Goal: Use online tool/utility: Utilize a website feature to perform a specific function

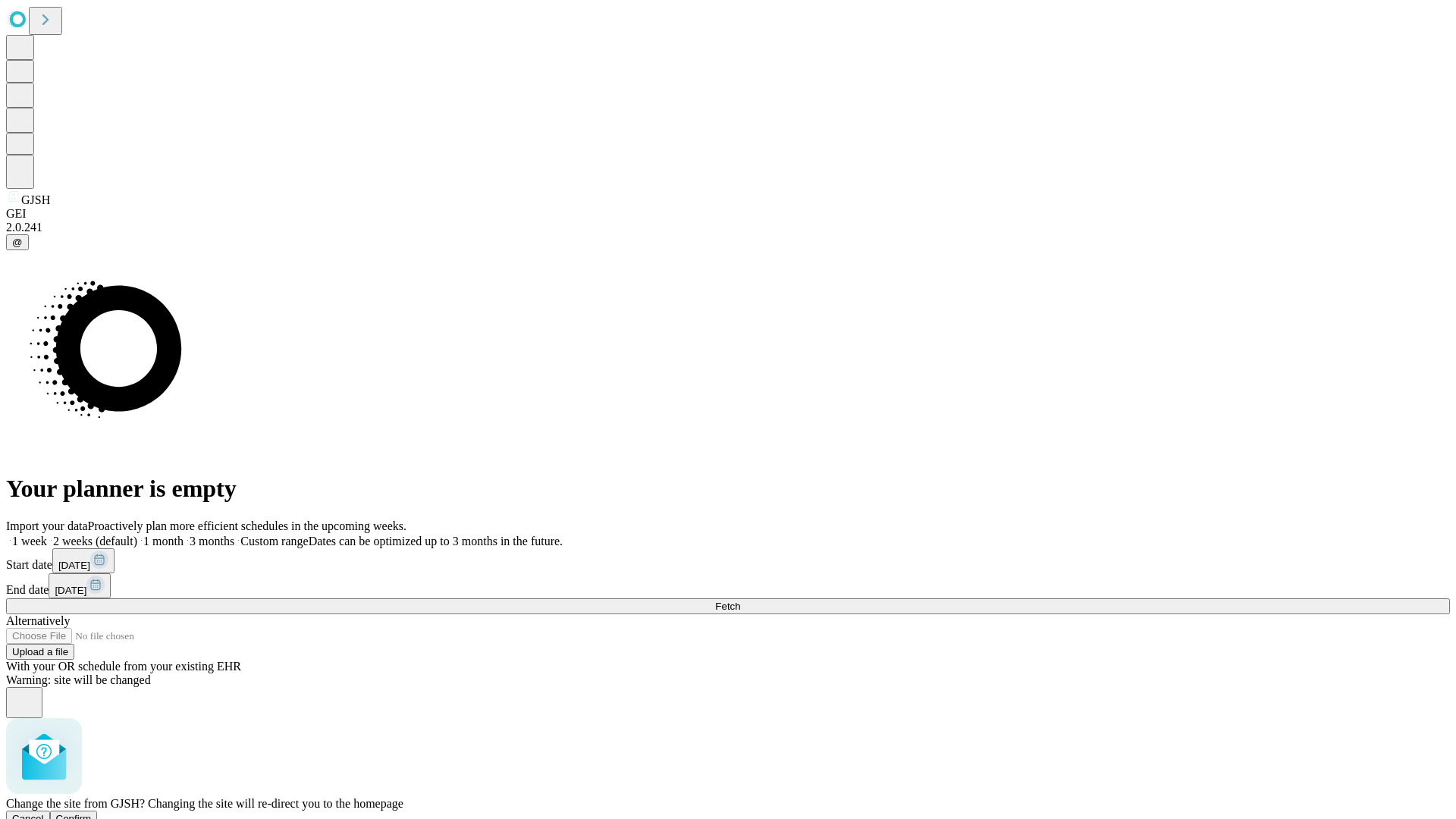
click at [92, 813] on span "Confirm" at bounding box center [74, 819] width 36 height 12
click at [47, 535] on label "1 week" at bounding box center [26, 541] width 41 height 13
click at [740, 601] on span "Fetch" at bounding box center [728, 607] width 25 height 12
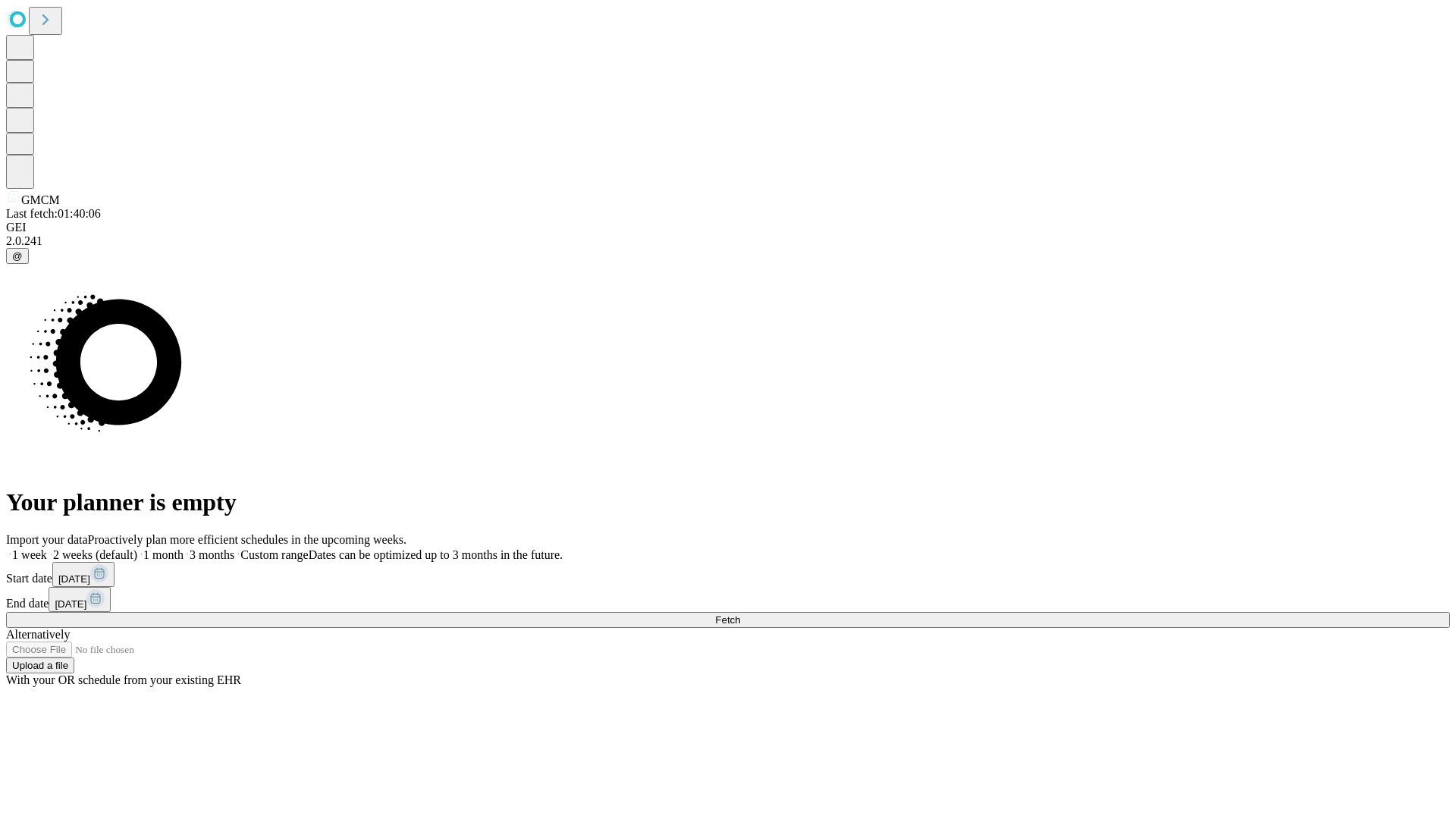
click at [740, 614] on span "Fetch" at bounding box center [728, 620] width 25 height 12
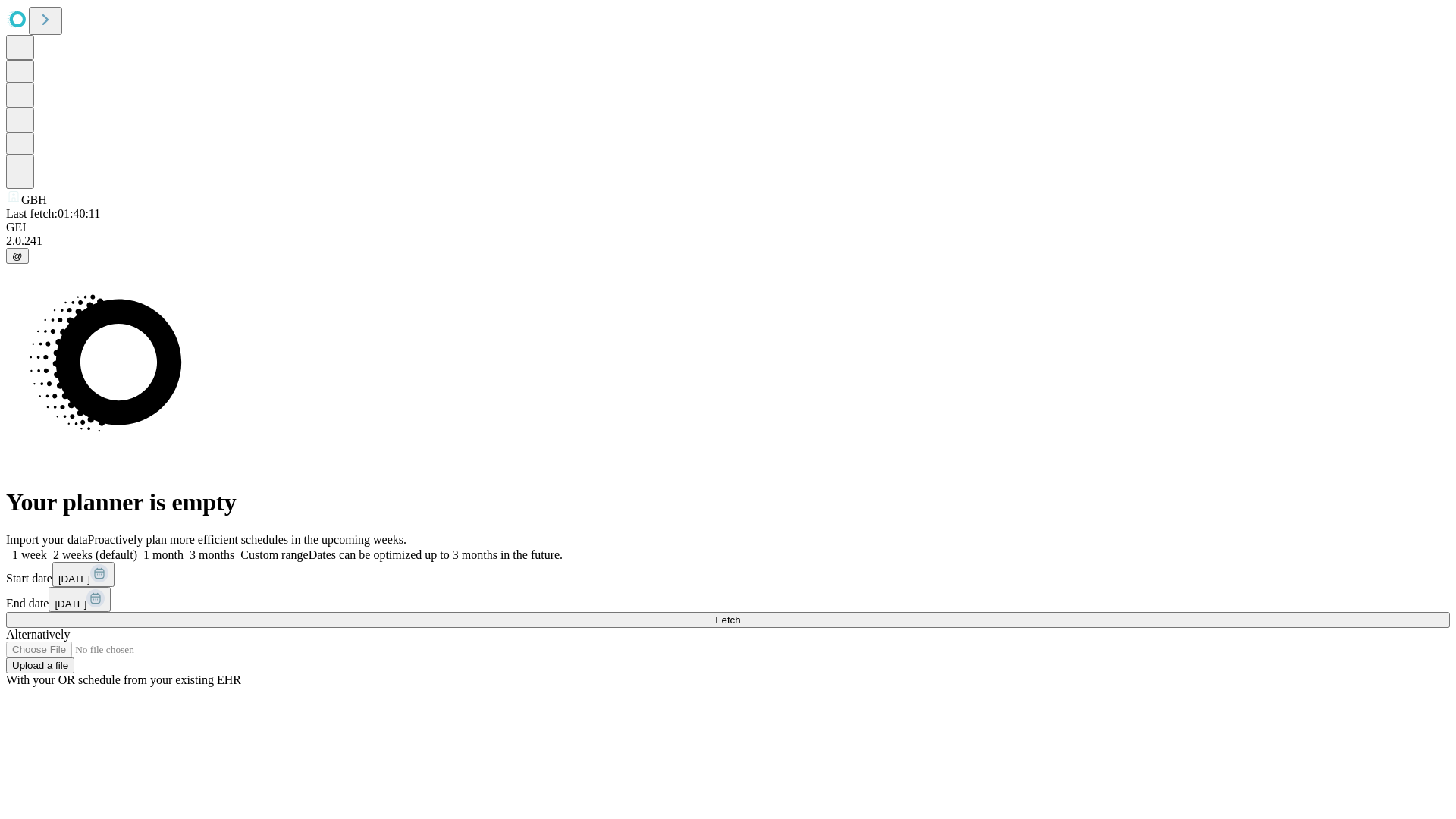
click at [47, 549] on label "1 week" at bounding box center [26, 554] width 41 height 13
click at [740, 614] on span "Fetch" at bounding box center [728, 620] width 25 height 12
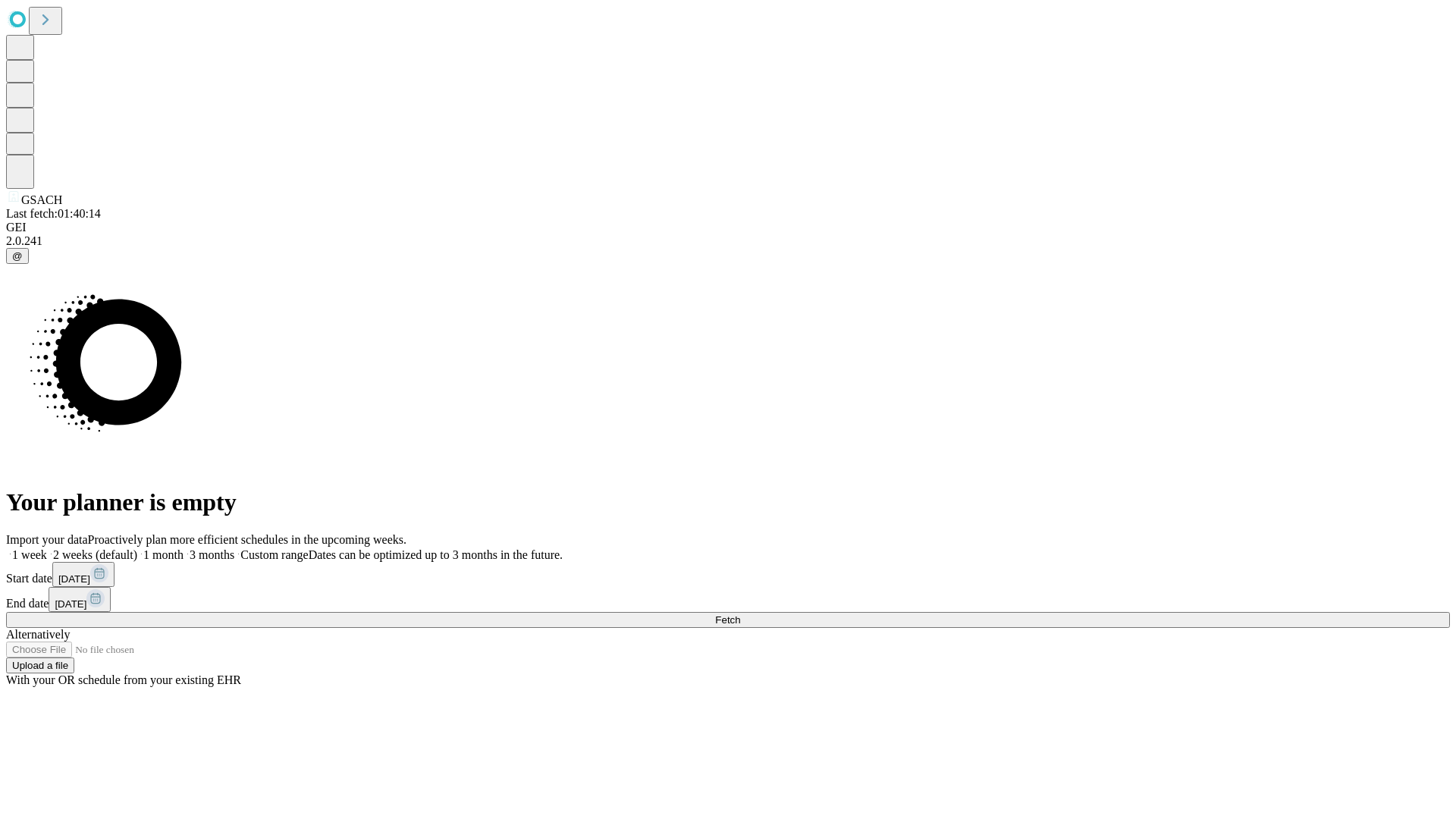
click at [47, 549] on label "1 week" at bounding box center [26, 554] width 41 height 13
click at [740, 614] on span "Fetch" at bounding box center [728, 620] width 25 height 12
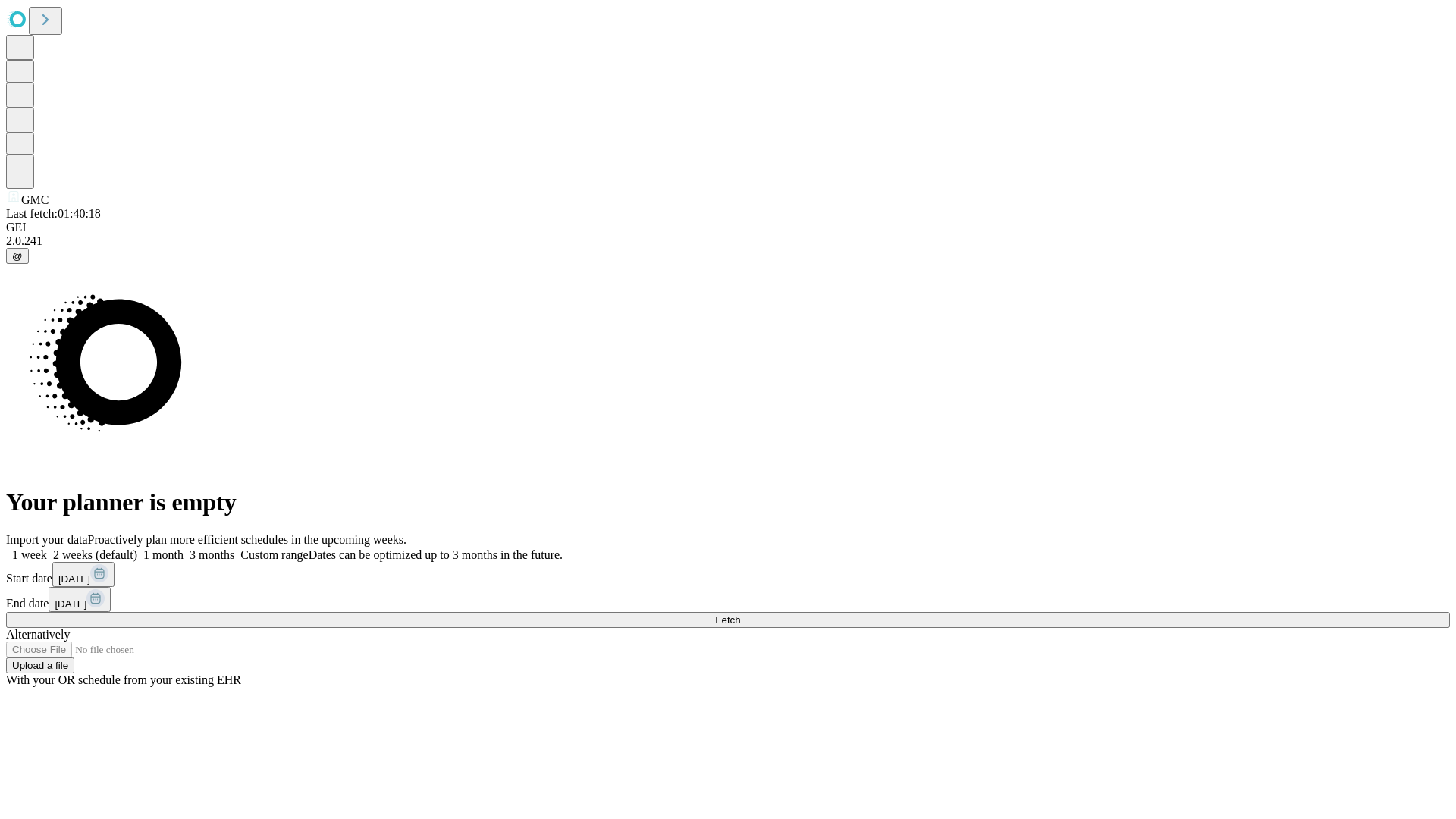
click at [47, 549] on label "1 week" at bounding box center [26, 554] width 41 height 13
click at [740, 614] on span "Fetch" at bounding box center [728, 620] width 25 height 12
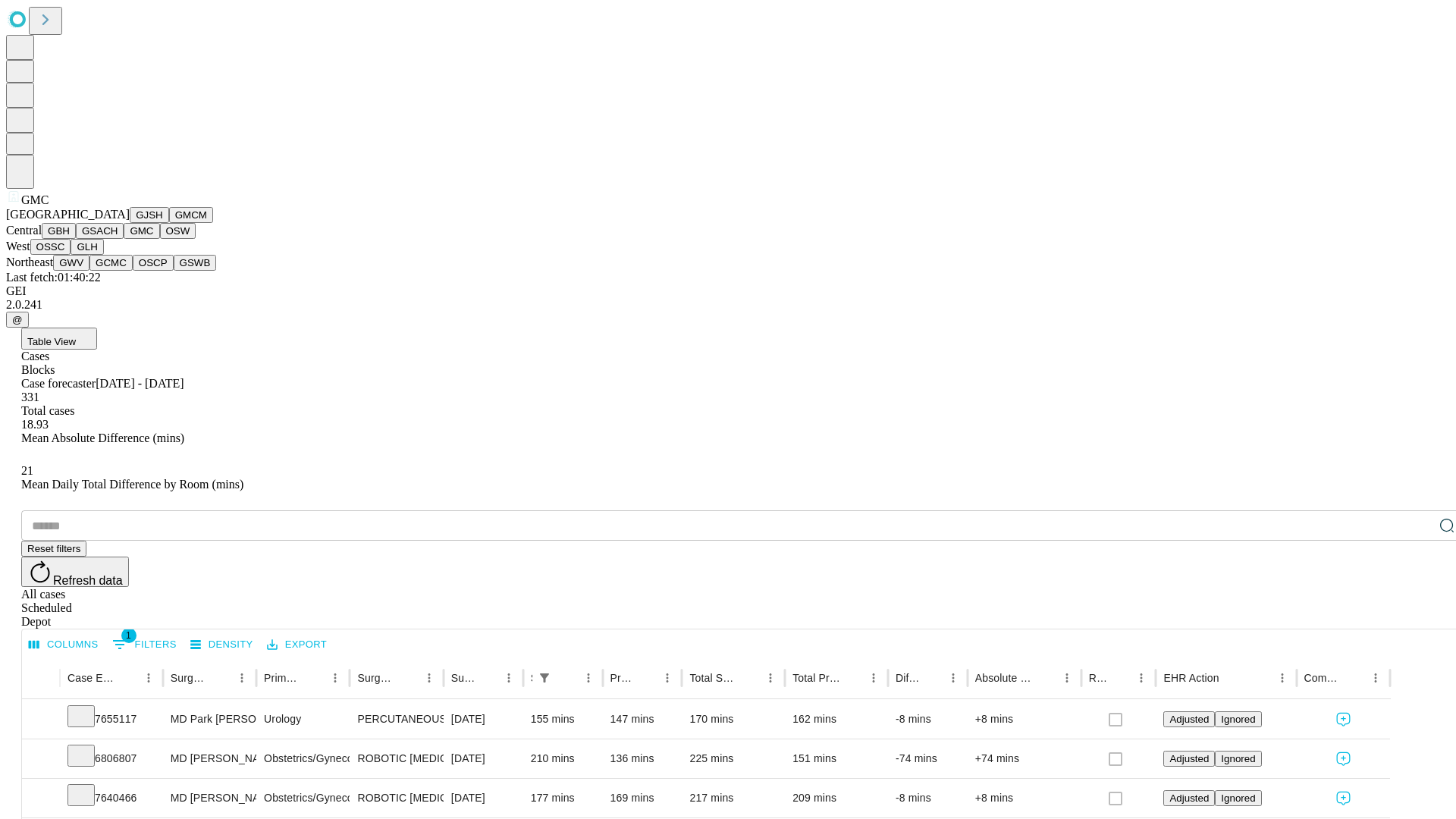
click at [160, 239] on button "OSW" at bounding box center [178, 231] width 37 height 16
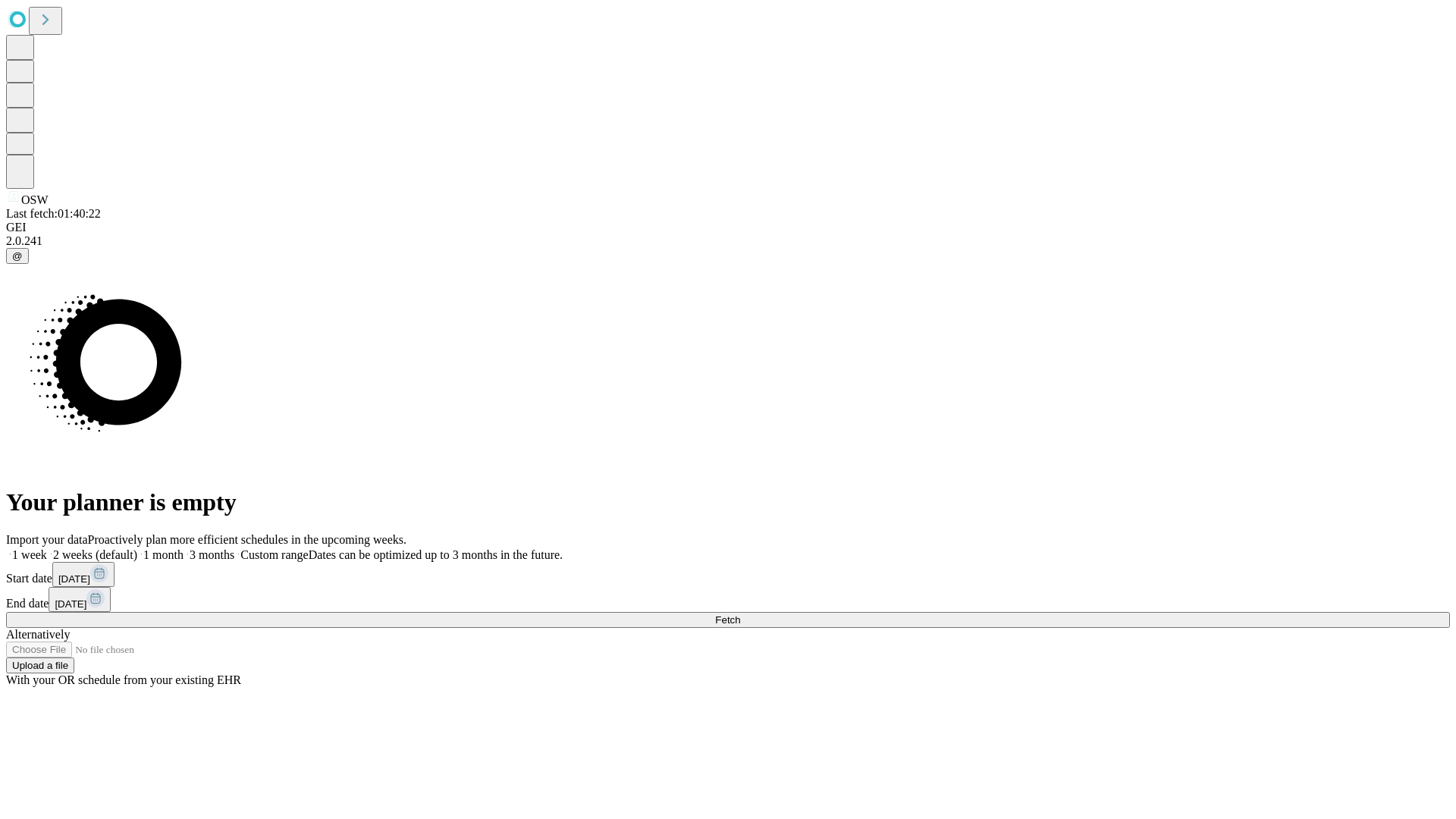
click at [47, 549] on label "1 week" at bounding box center [26, 554] width 41 height 13
click at [740, 614] on span "Fetch" at bounding box center [728, 620] width 25 height 12
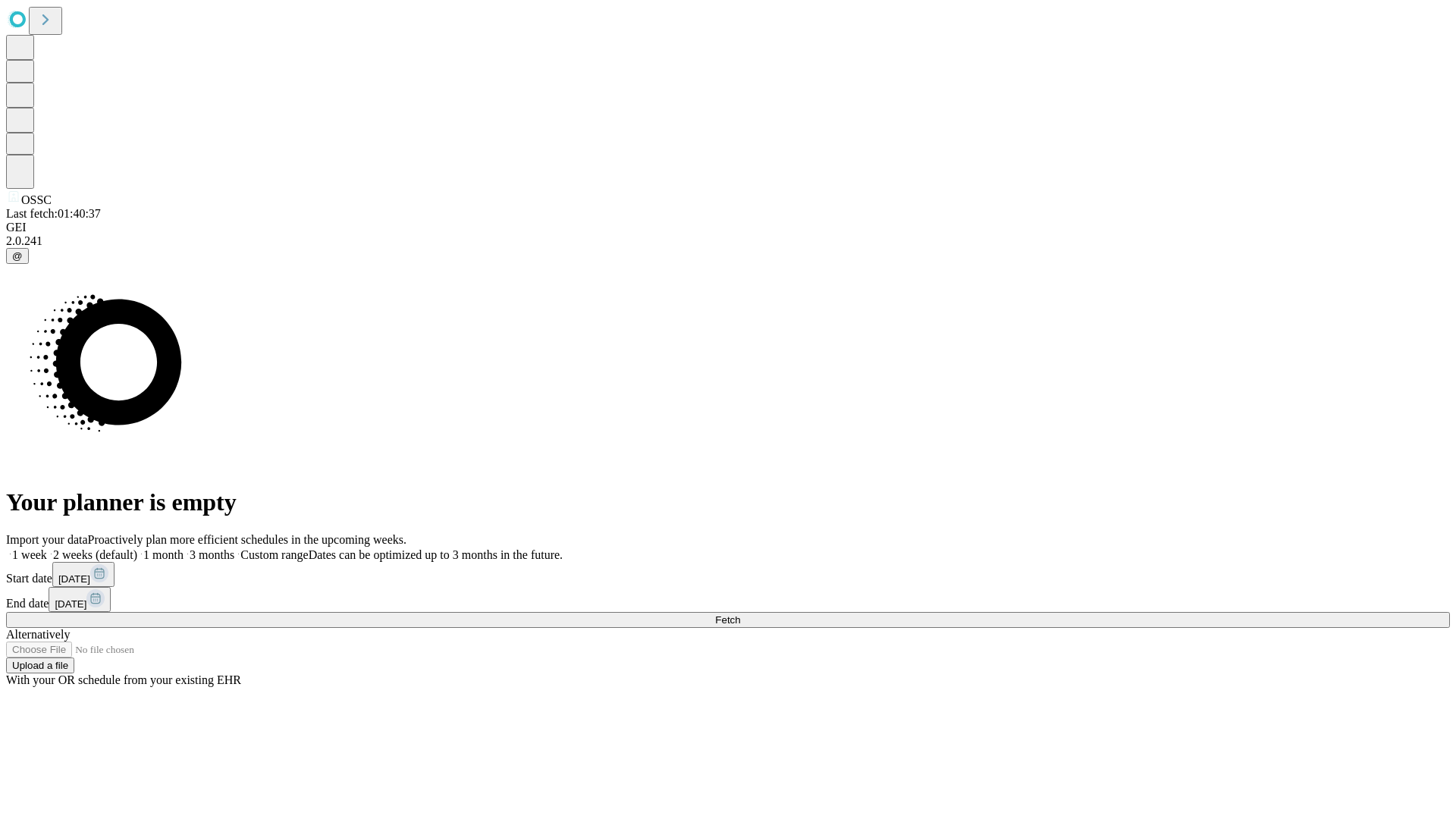
click at [47, 549] on label "1 week" at bounding box center [26, 554] width 41 height 13
click at [740, 614] on span "Fetch" at bounding box center [728, 620] width 25 height 12
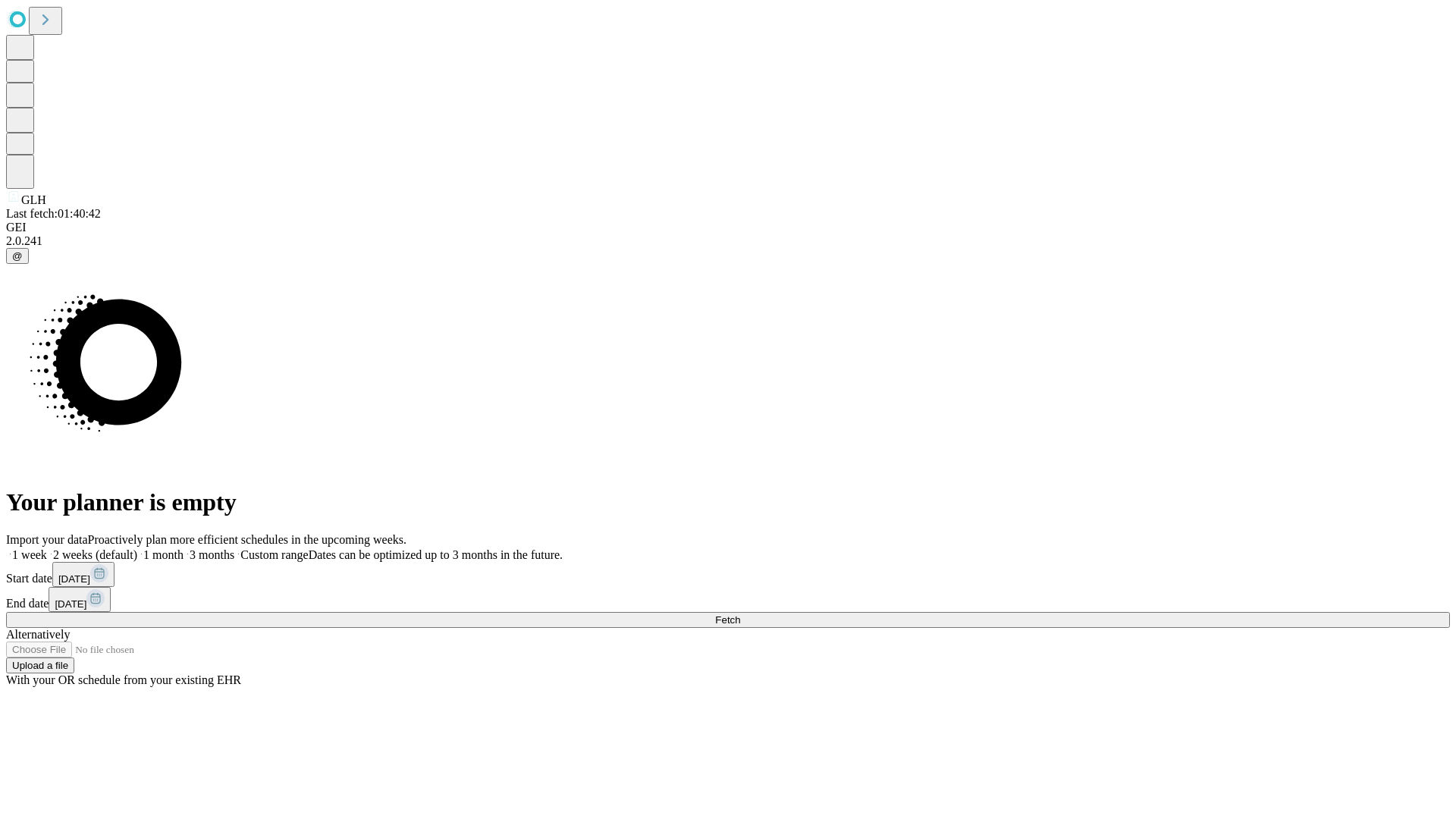
click at [47, 549] on label "1 week" at bounding box center [26, 554] width 41 height 13
click at [740, 614] on span "Fetch" at bounding box center [728, 620] width 25 height 12
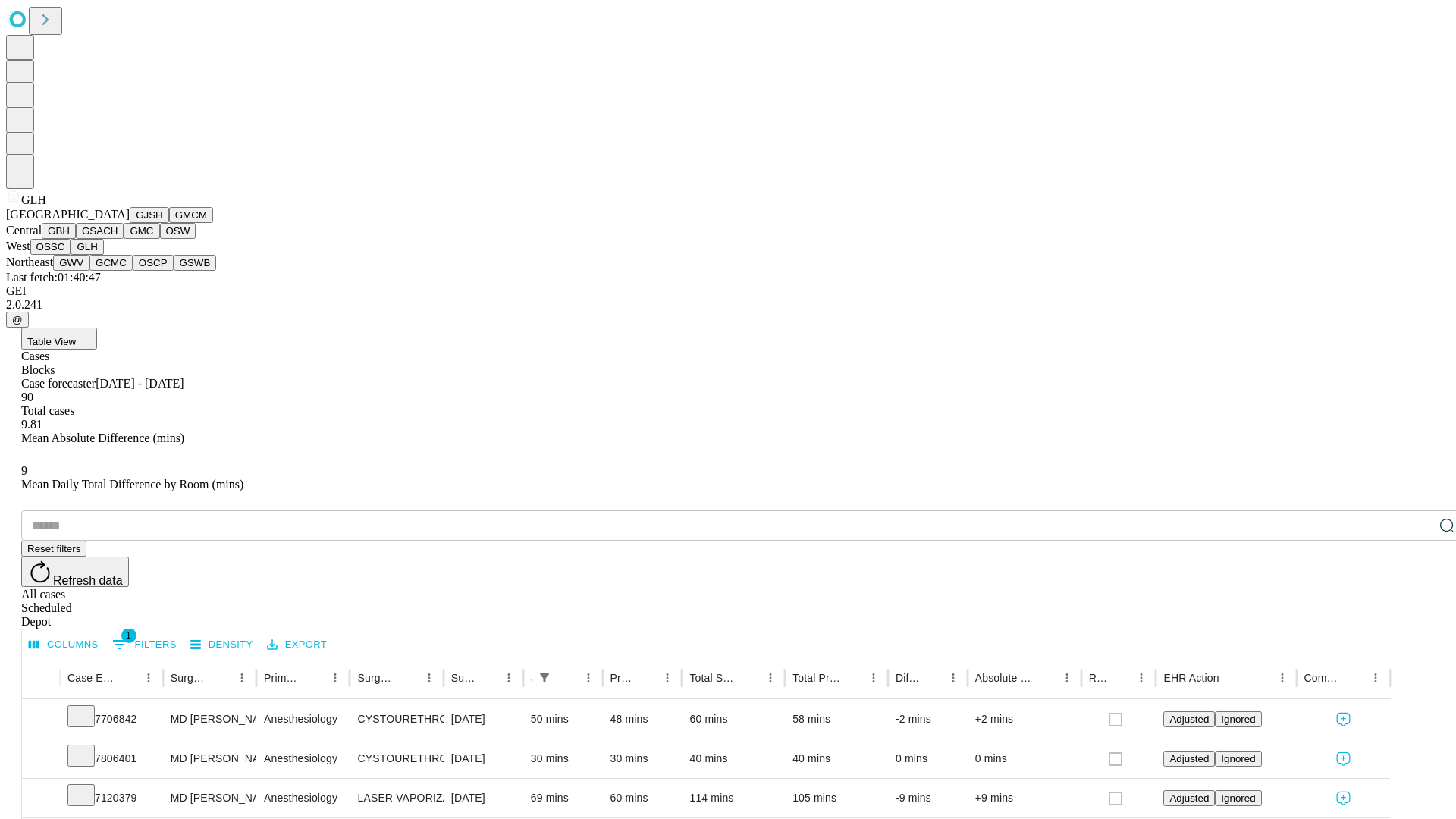
click at [89, 270] on button "GWV" at bounding box center [72, 263] width 37 height 16
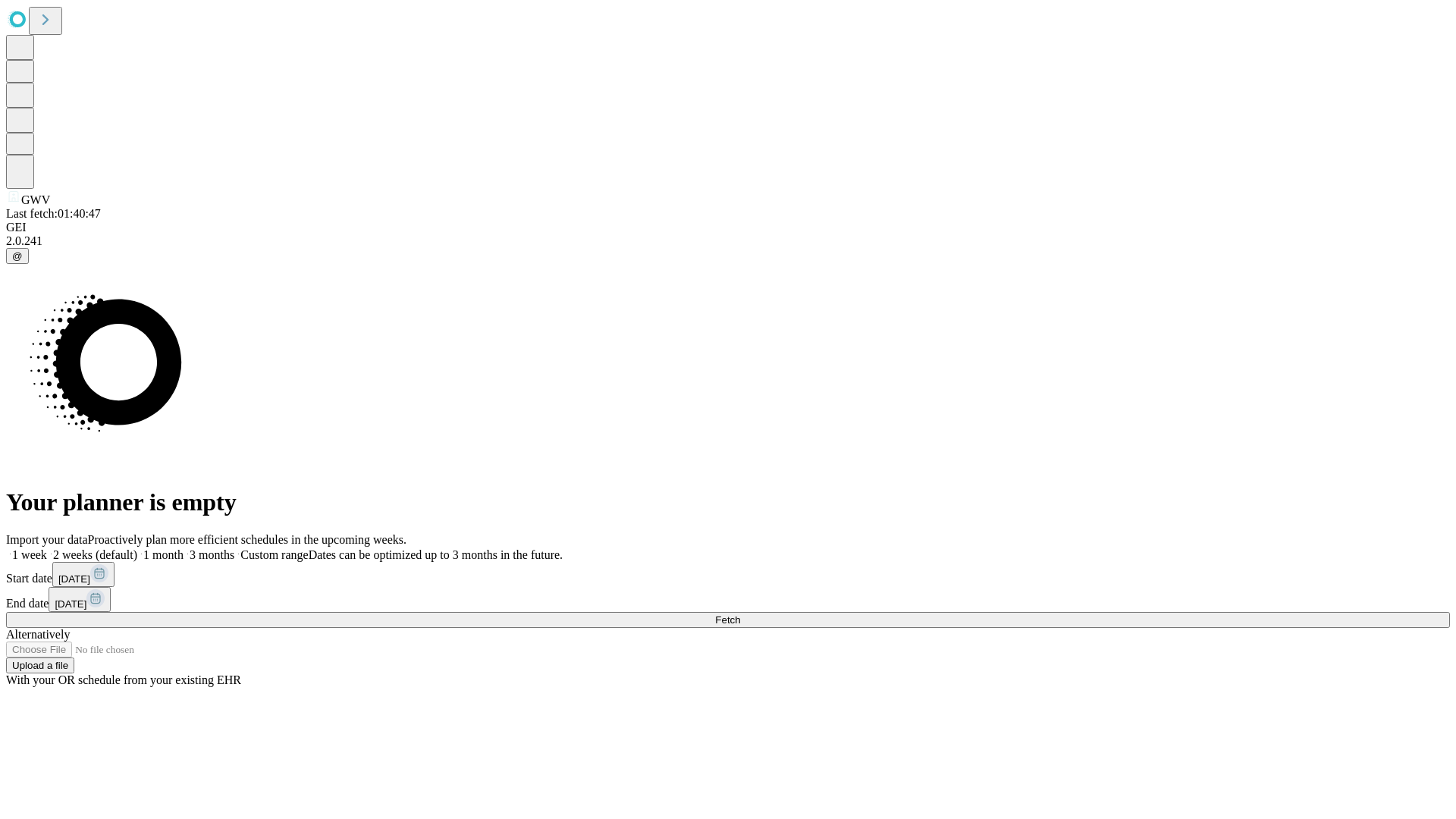
click at [740, 614] on span "Fetch" at bounding box center [728, 620] width 25 height 12
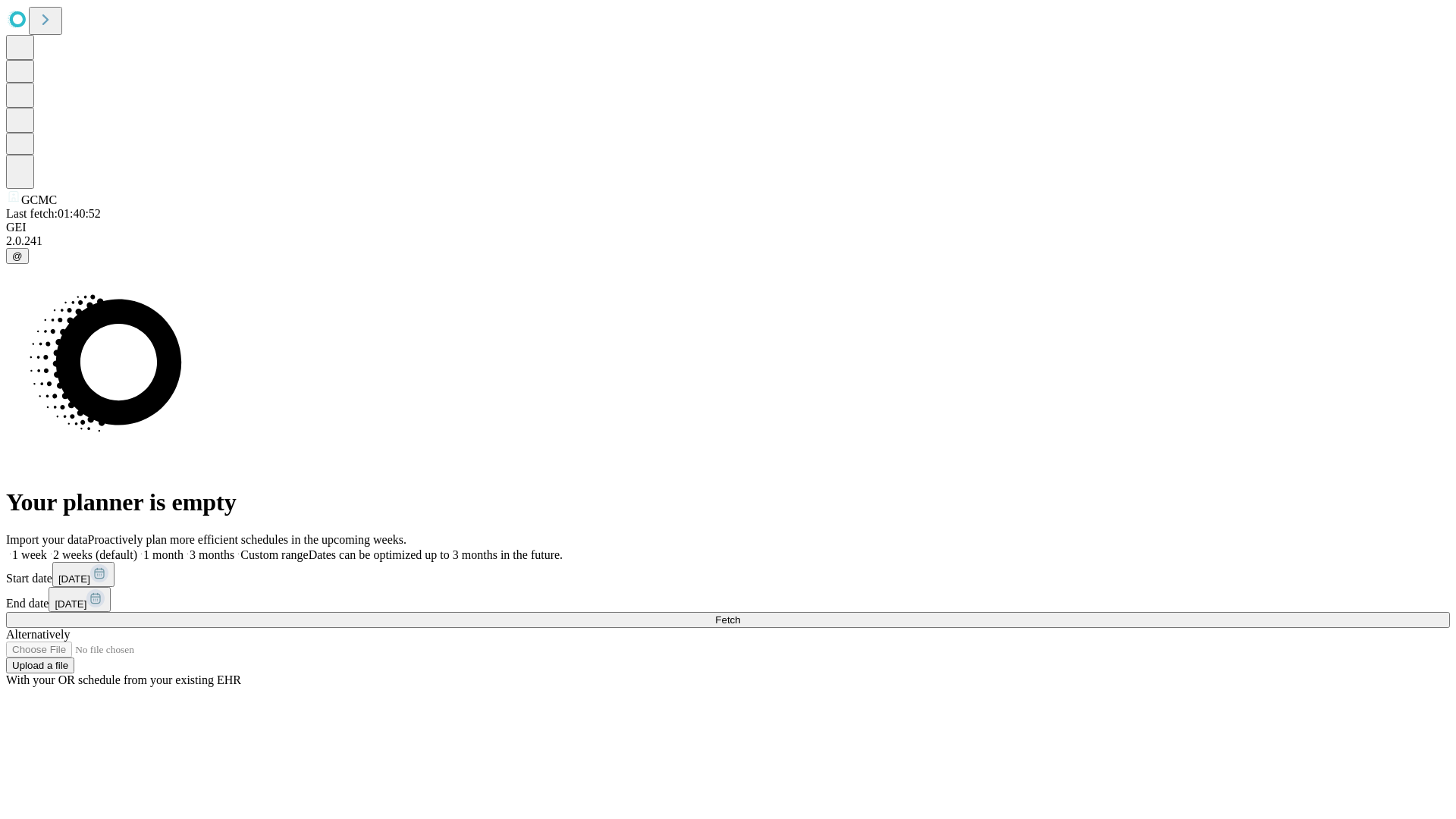
click at [47, 549] on label "1 week" at bounding box center [26, 554] width 41 height 13
click at [740, 614] on span "Fetch" at bounding box center [728, 620] width 25 height 12
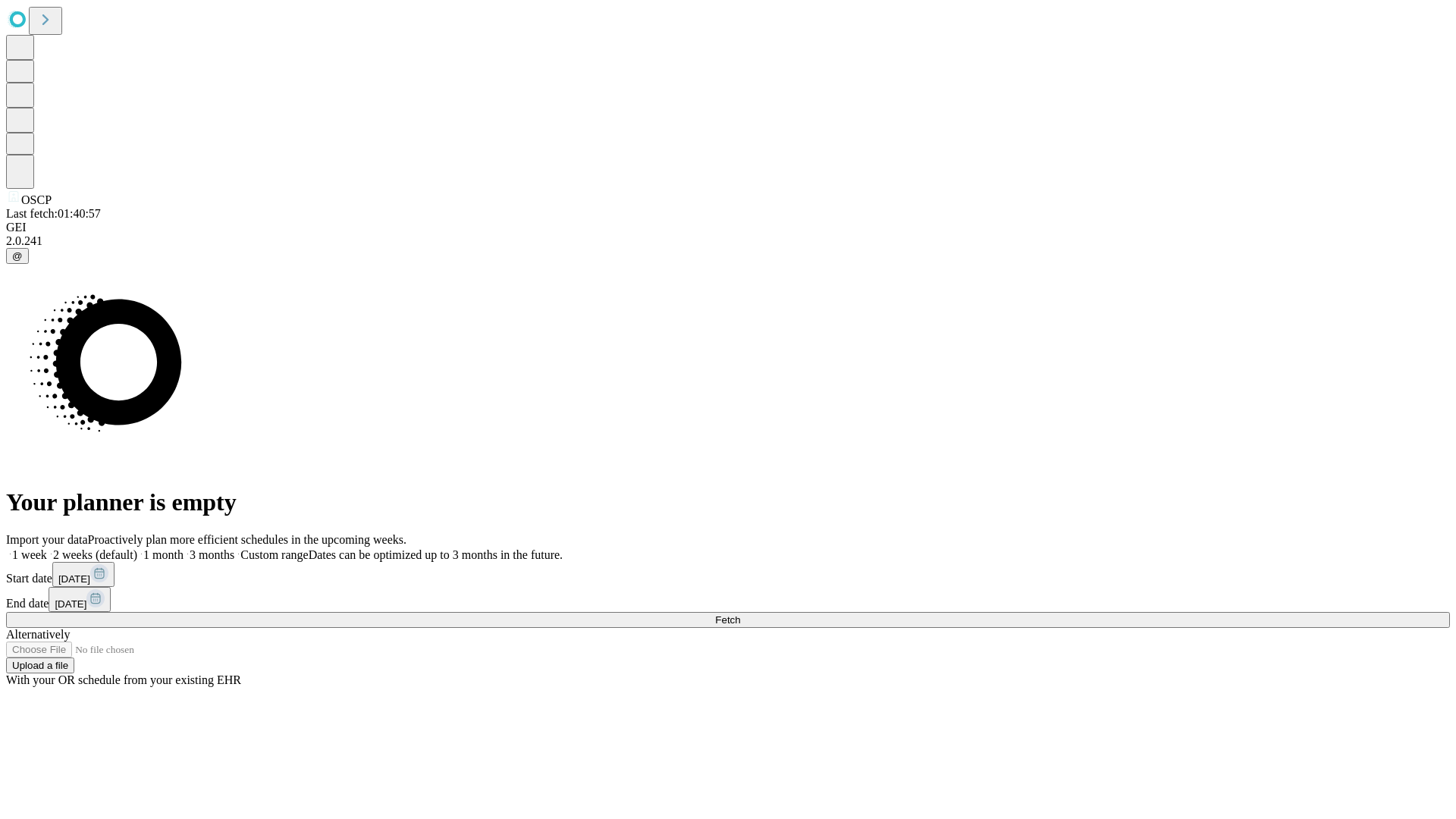
click at [47, 549] on label "1 week" at bounding box center [26, 554] width 41 height 13
click at [740, 614] on span "Fetch" at bounding box center [728, 620] width 25 height 12
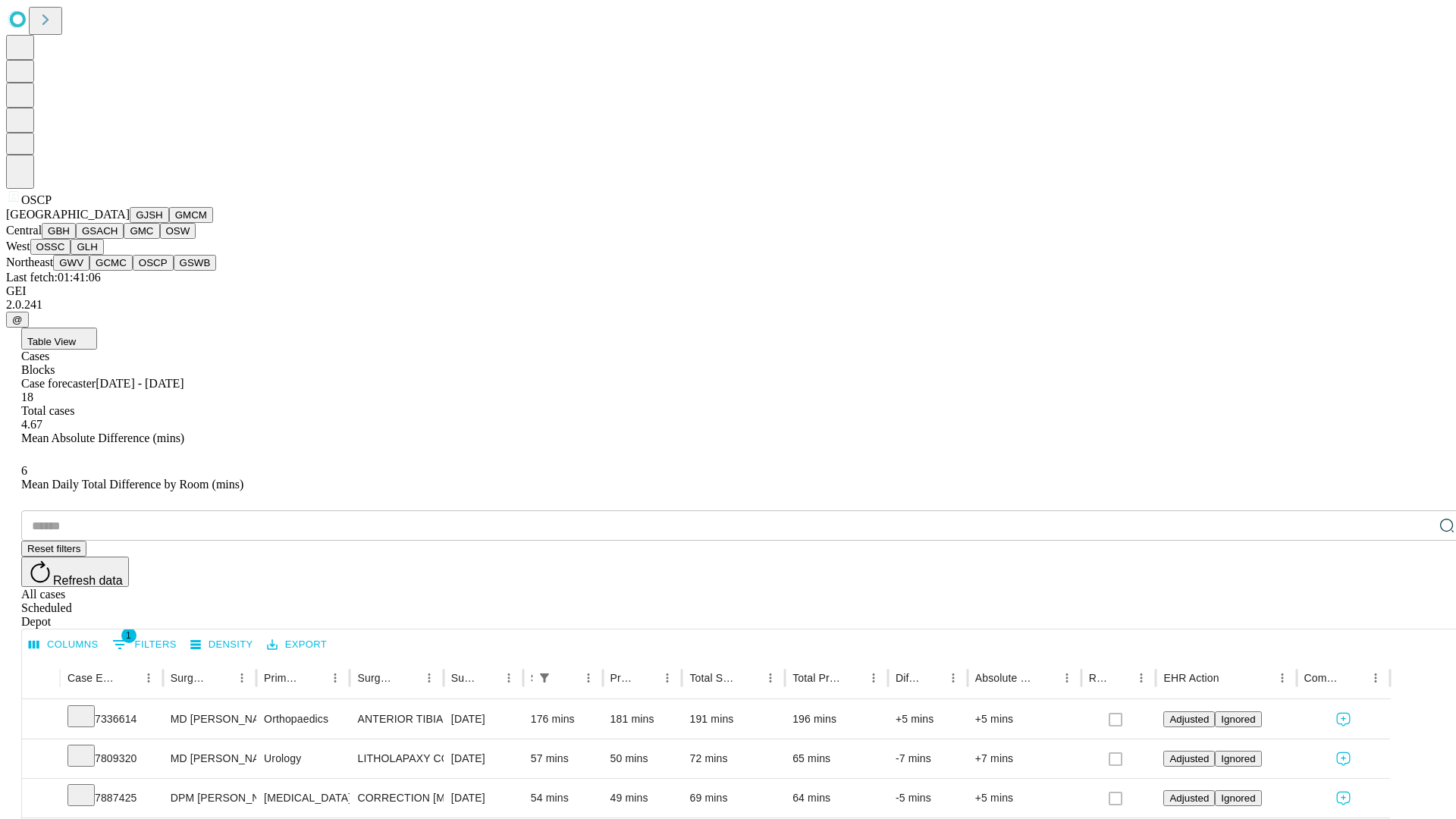
click at [173, 270] on button "GSWB" at bounding box center [195, 263] width 44 height 16
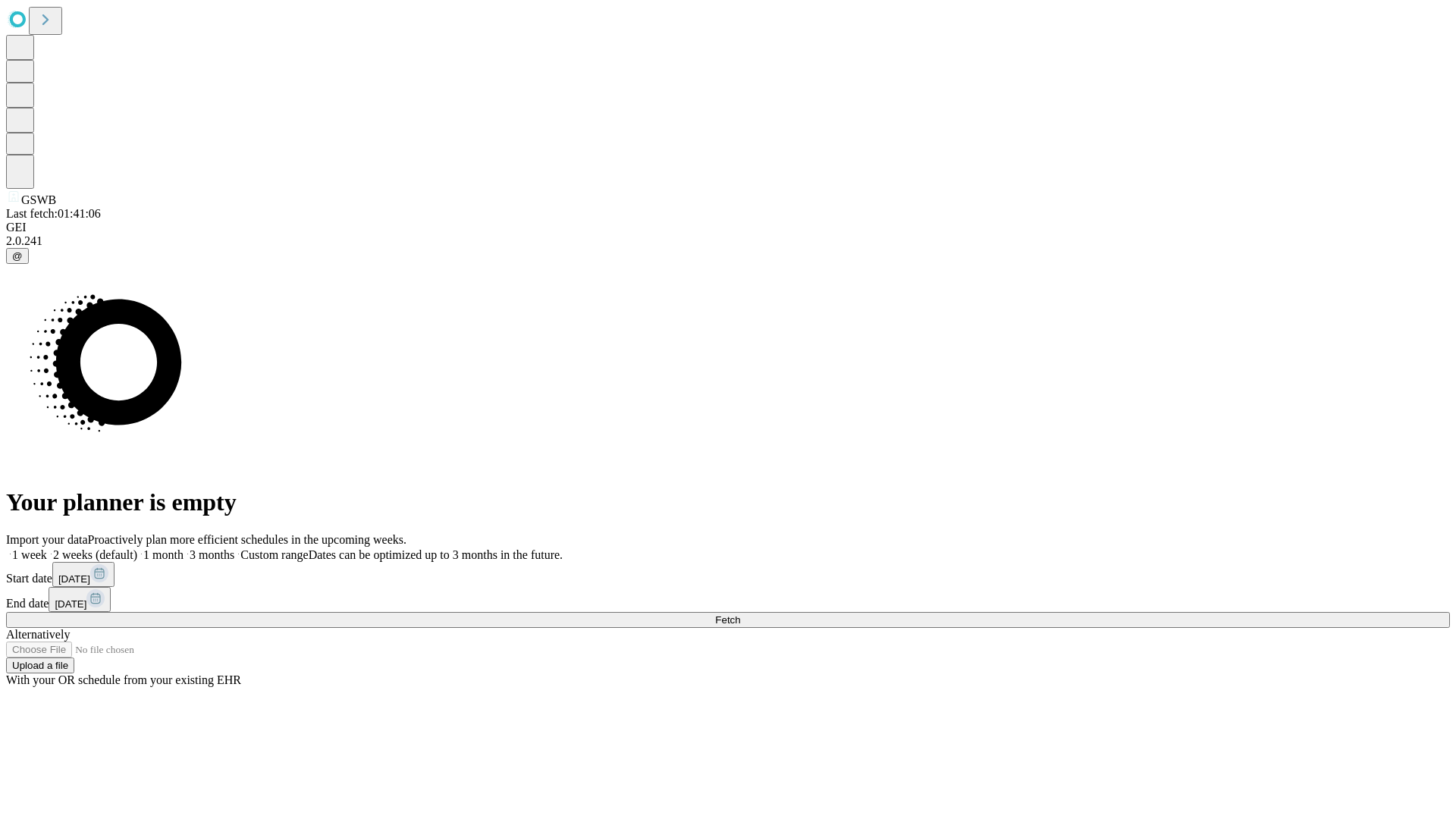
click at [47, 549] on label "1 week" at bounding box center [26, 554] width 41 height 13
click at [740, 614] on span "Fetch" at bounding box center [728, 620] width 25 height 12
